Goal: Navigation & Orientation: Go to known website

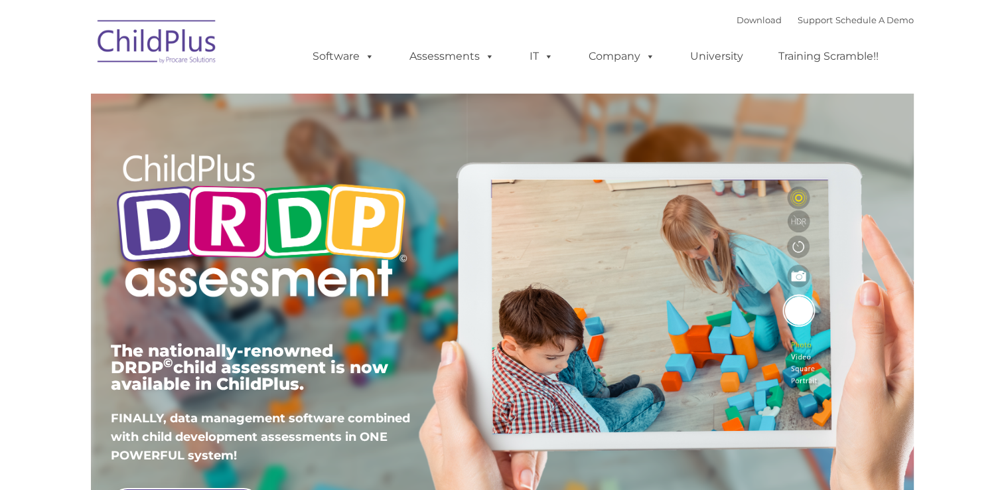
type input ""
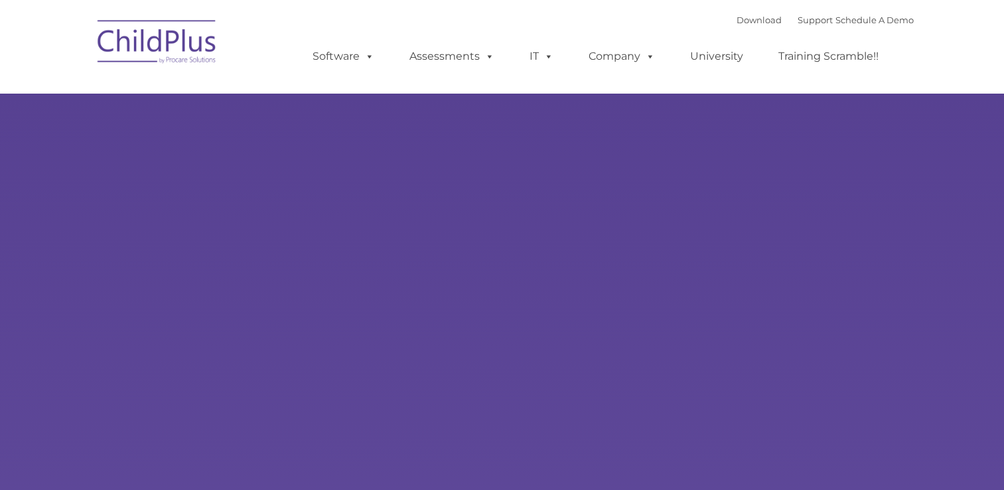
type input ""
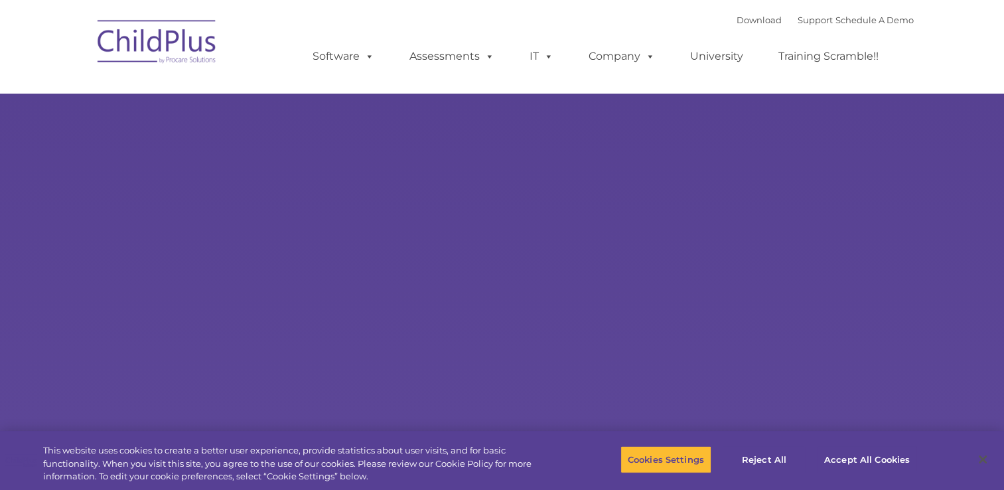
select select "MEDIUM"
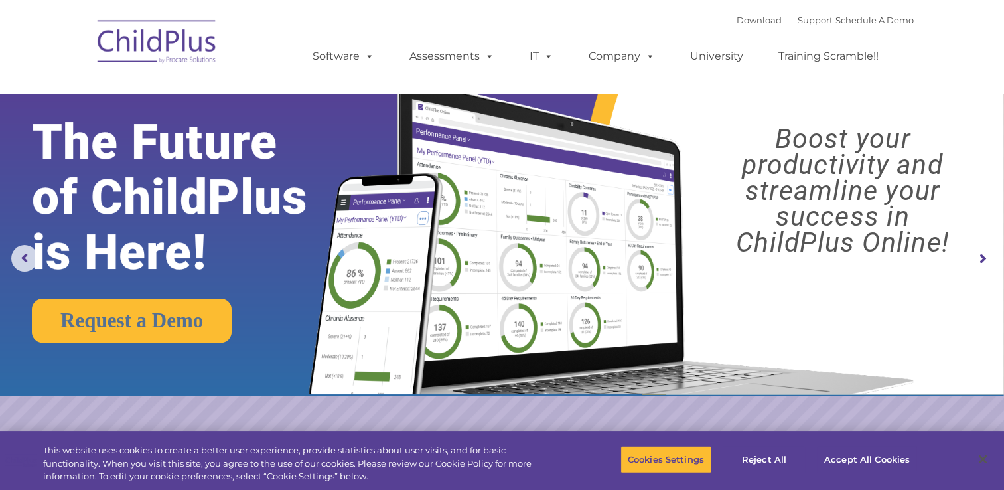
click at [981, 251] on rs-arrow at bounding box center [982, 259] width 27 height 27
